Goal: Check status

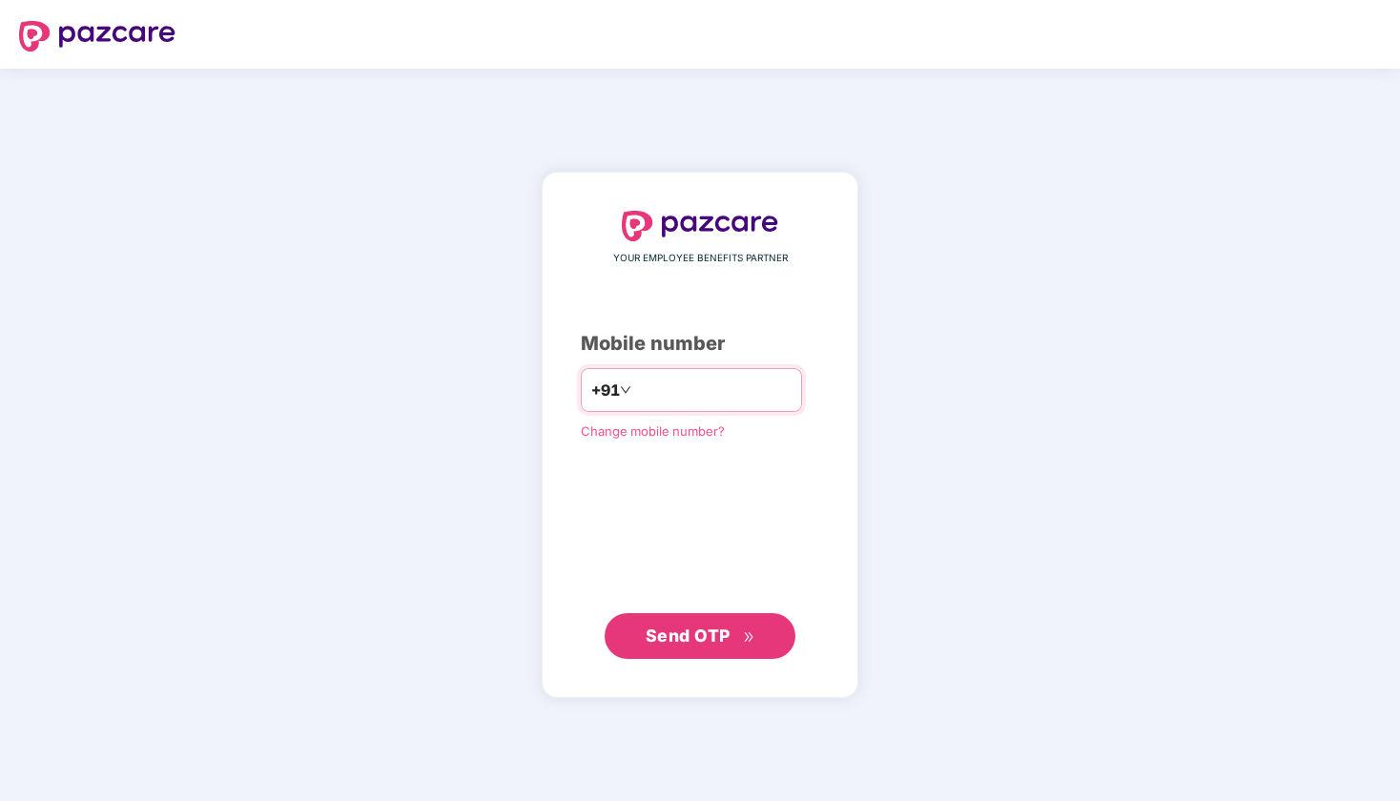
click at [635, 398] on input "number" at bounding box center [713, 390] width 156 height 31
type input "**********"
click at [678, 641] on span "Send OTP" at bounding box center [688, 636] width 85 height 20
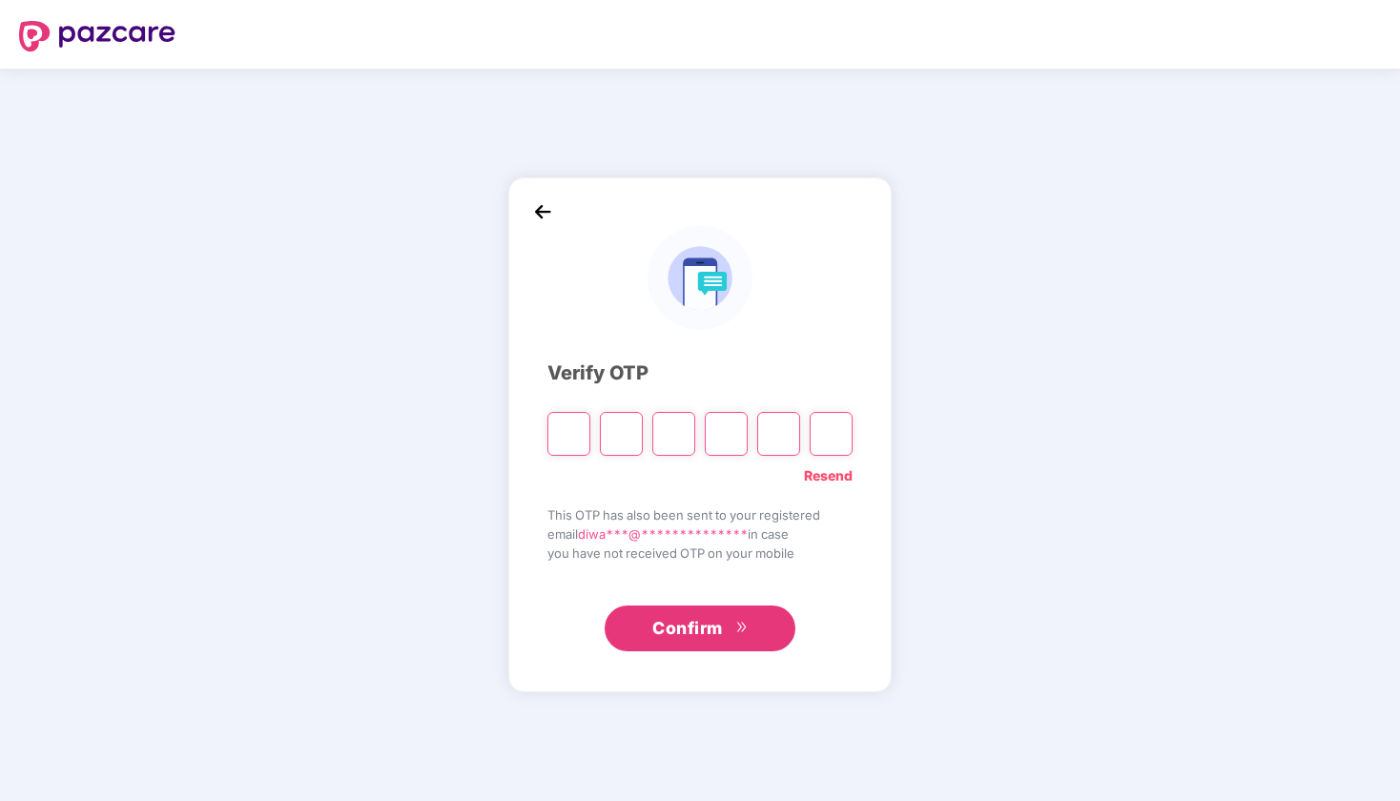
paste input "*"
type input "*"
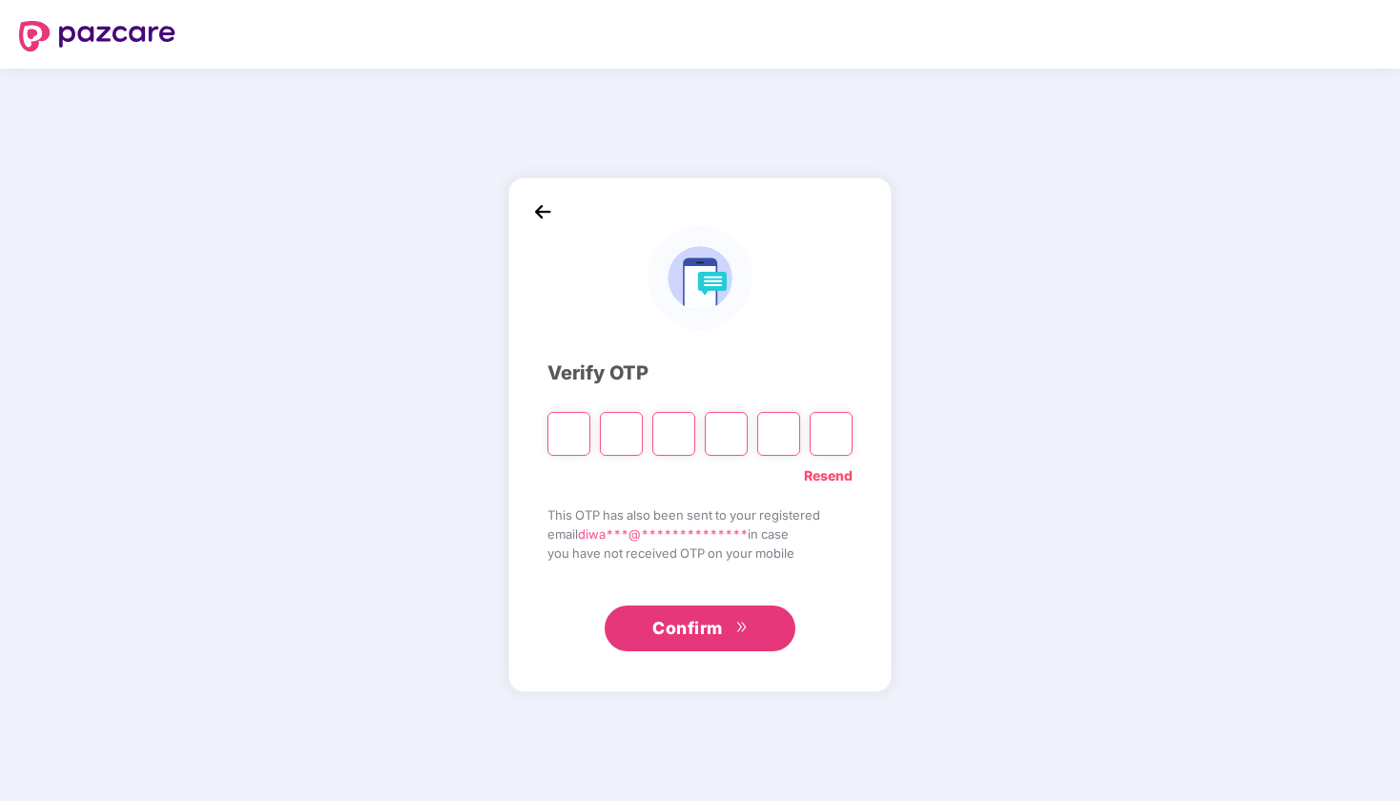
type input "*"
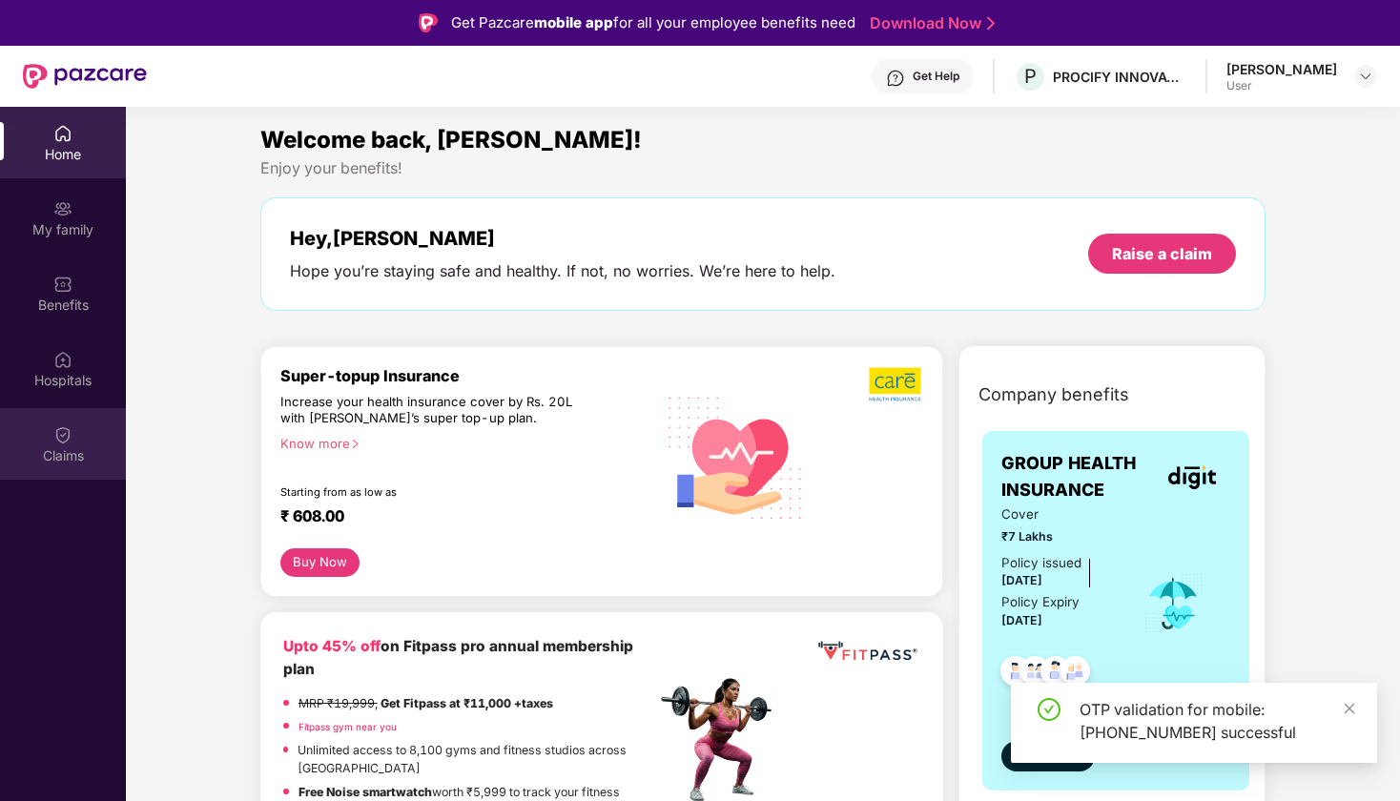
click at [83, 434] on div "Claims" at bounding box center [63, 444] width 126 height 72
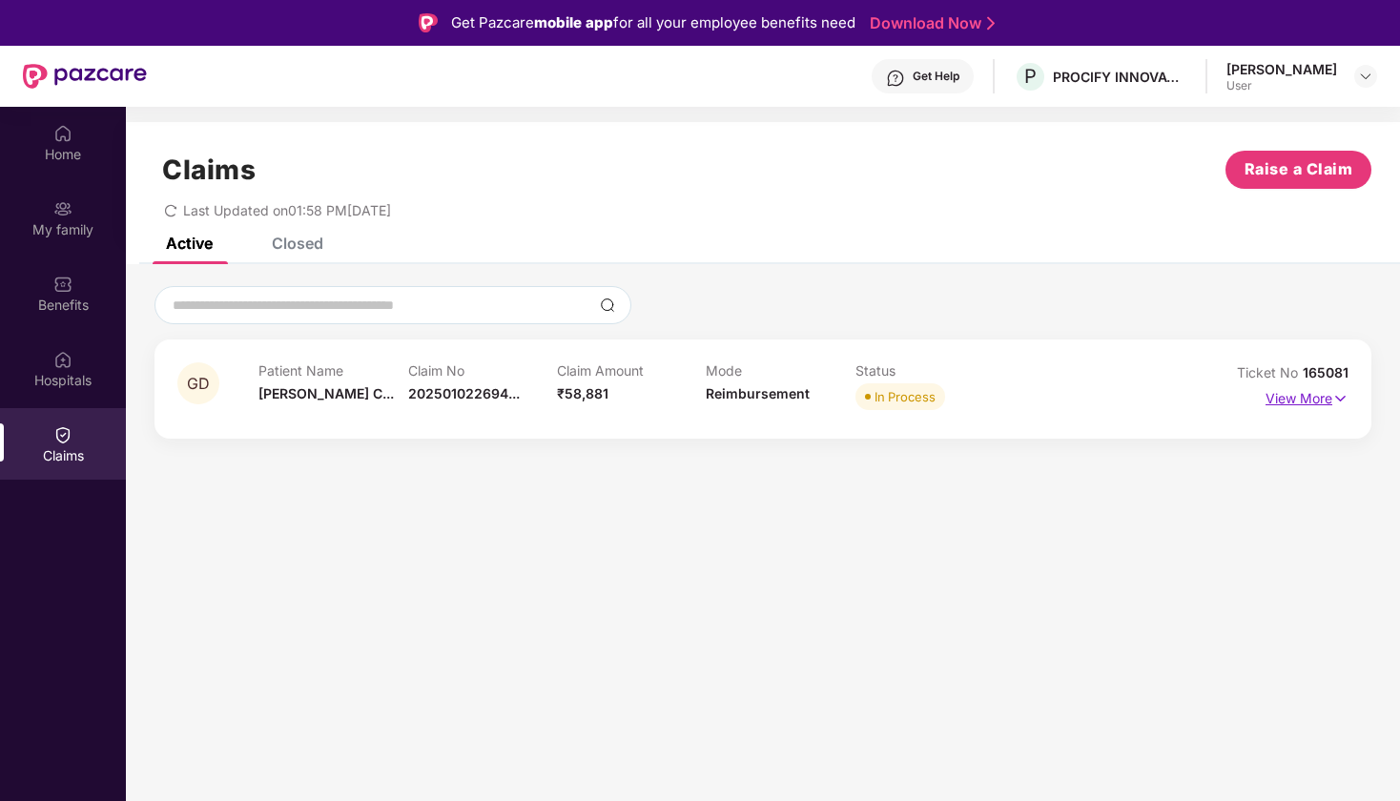
click at [1314, 401] on p "View More" at bounding box center [1307, 396] width 83 height 26
